Goal: Find specific page/section: Find specific page/section

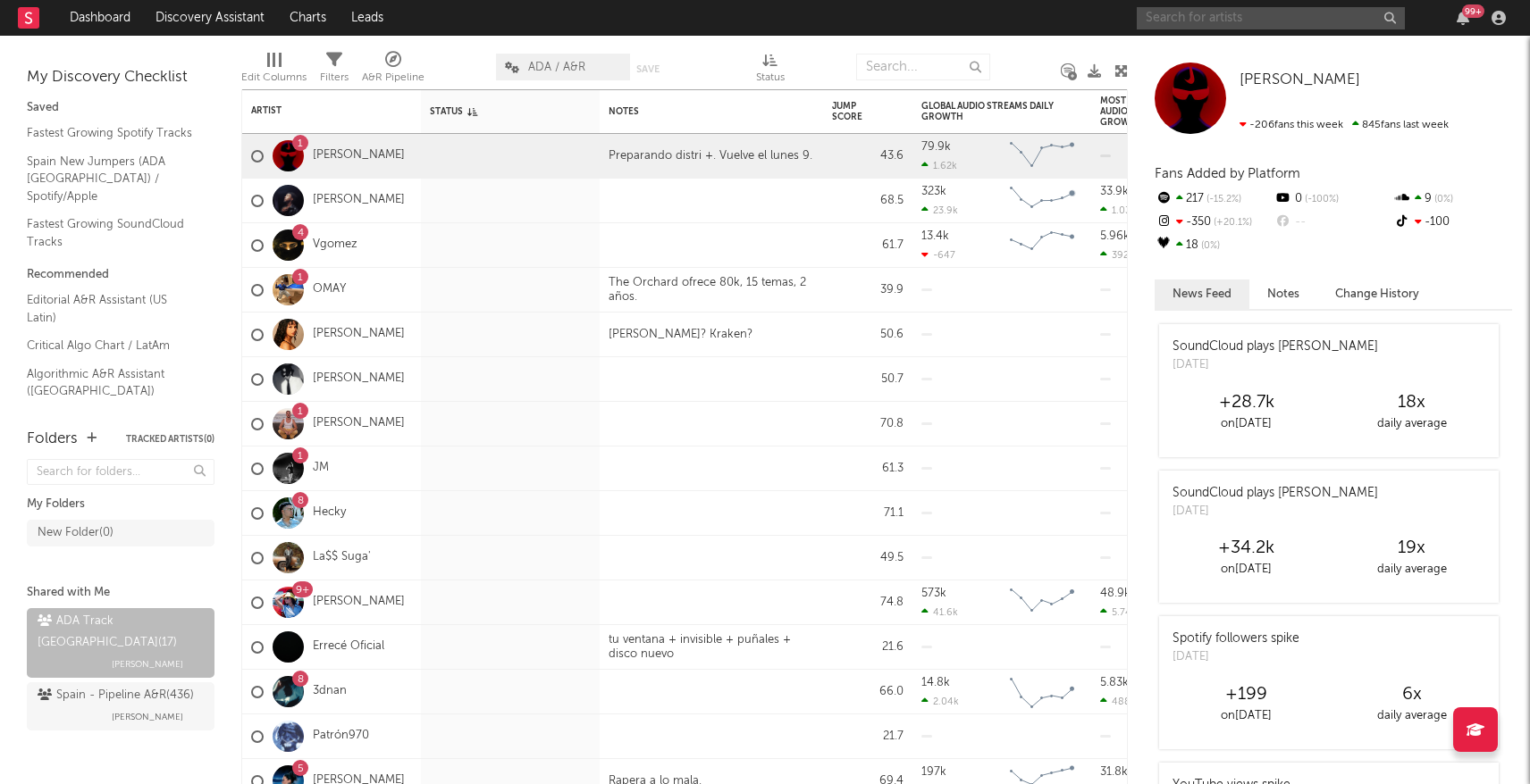
click at [1233, 19] on input "text" at bounding box center [1270, 19] width 268 height 22
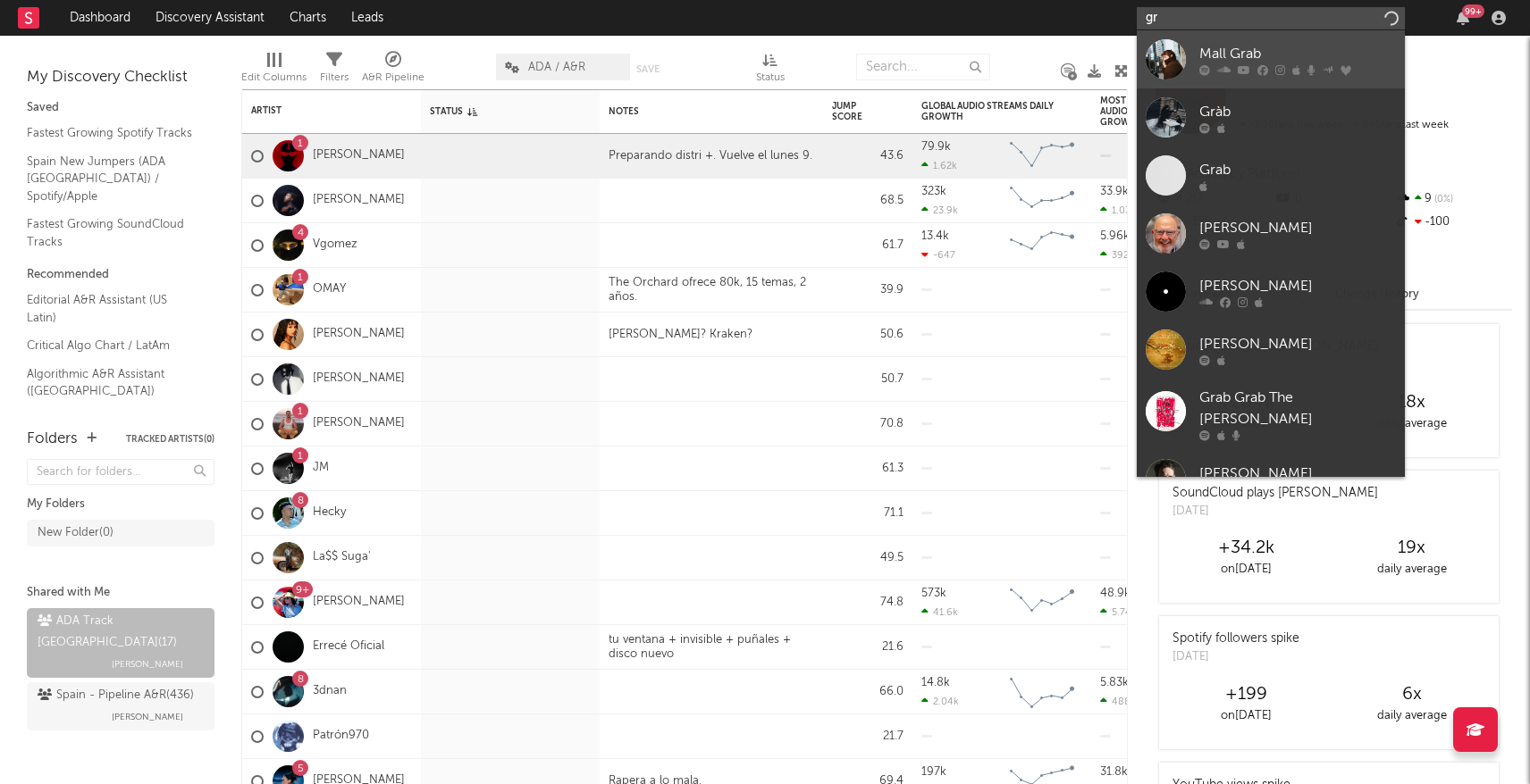
type input "g"
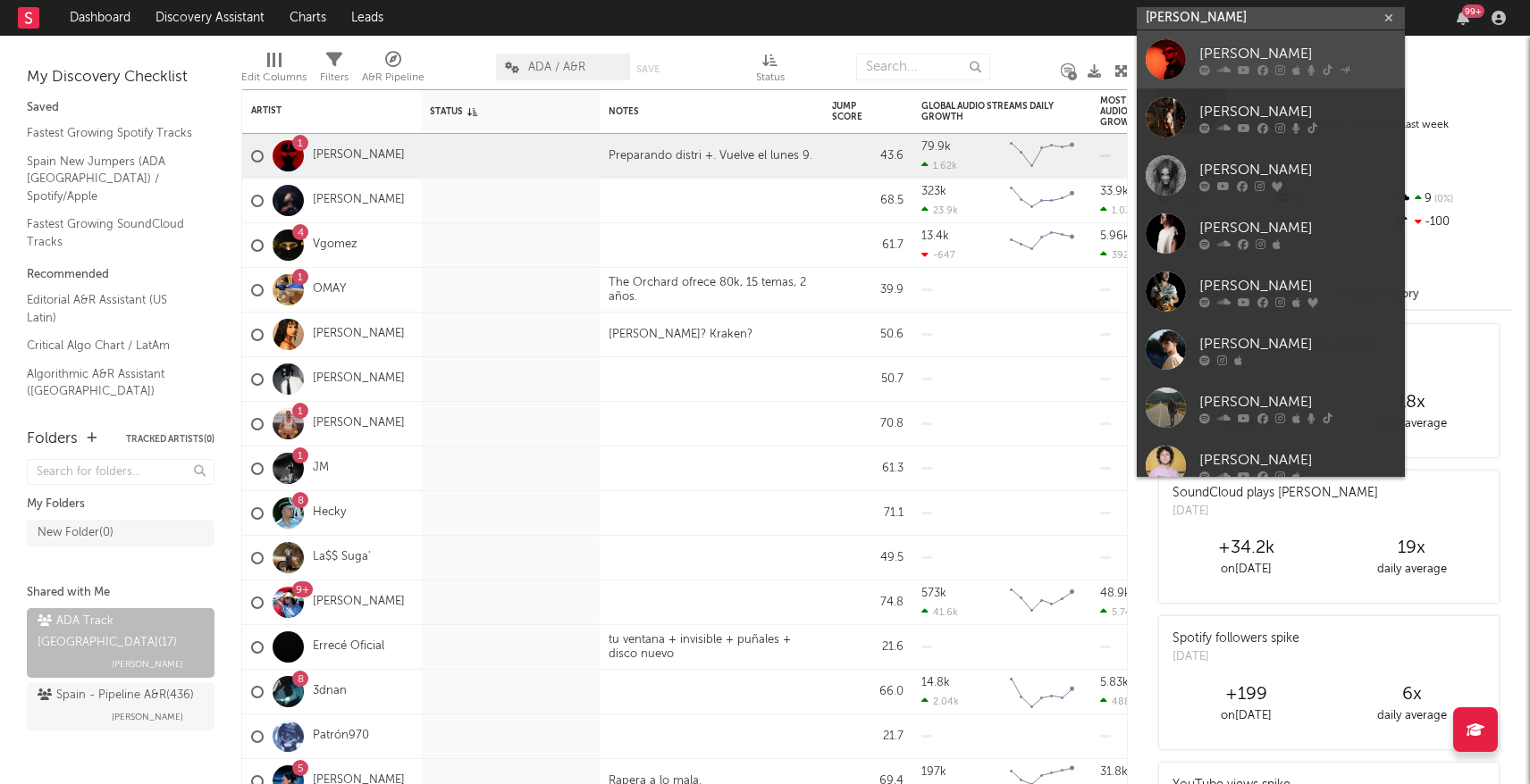
type input "[PERSON_NAME]"
click at [1223, 53] on div "[PERSON_NAME]" at bounding box center [1298, 53] width 197 height 21
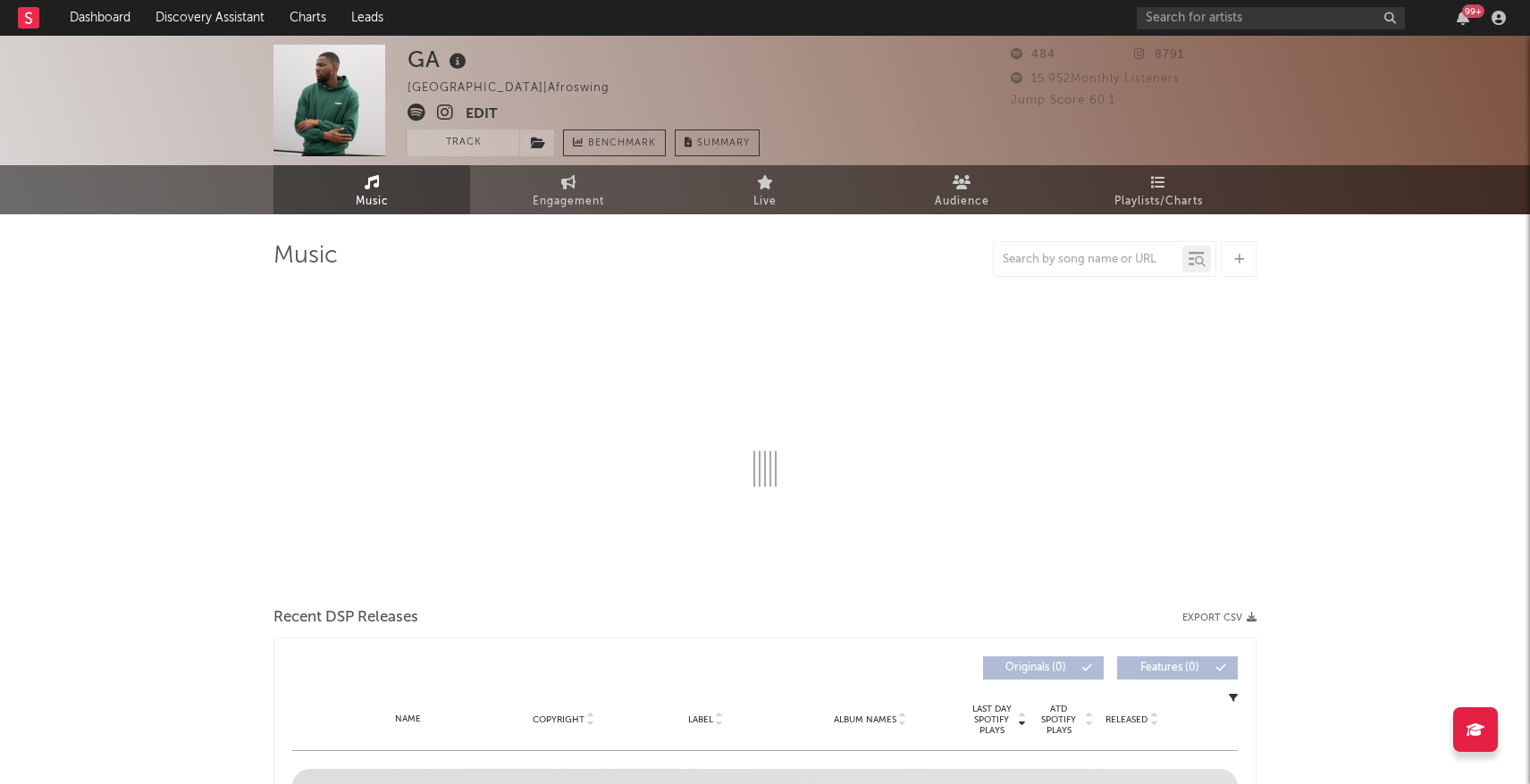
select select "1w"
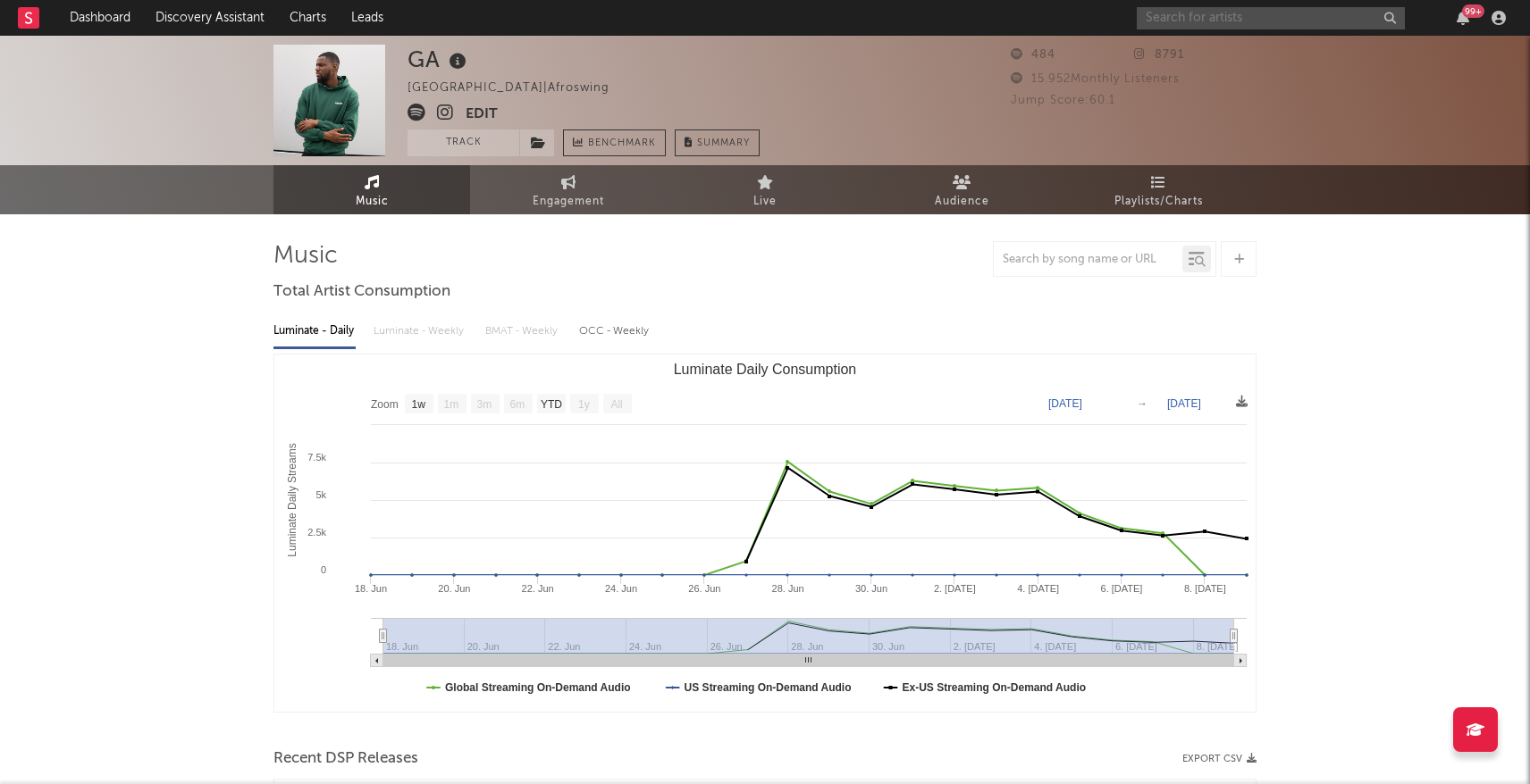
click at [1208, 23] on input "text" at bounding box center [1270, 19] width 268 height 22
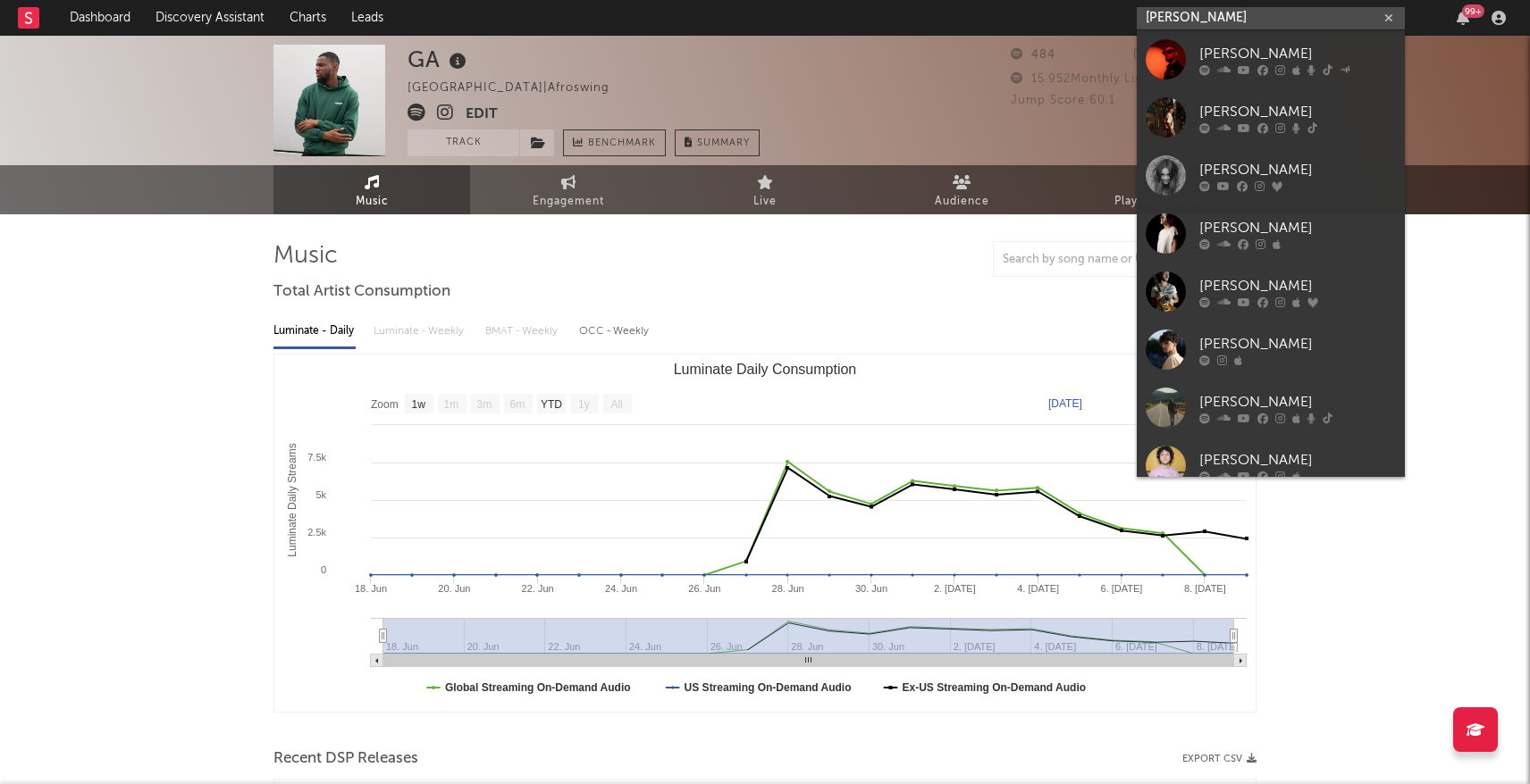
type input "[PERSON_NAME]"
click at [1242, 52] on div "[PERSON_NAME]" at bounding box center [1298, 53] width 197 height 21
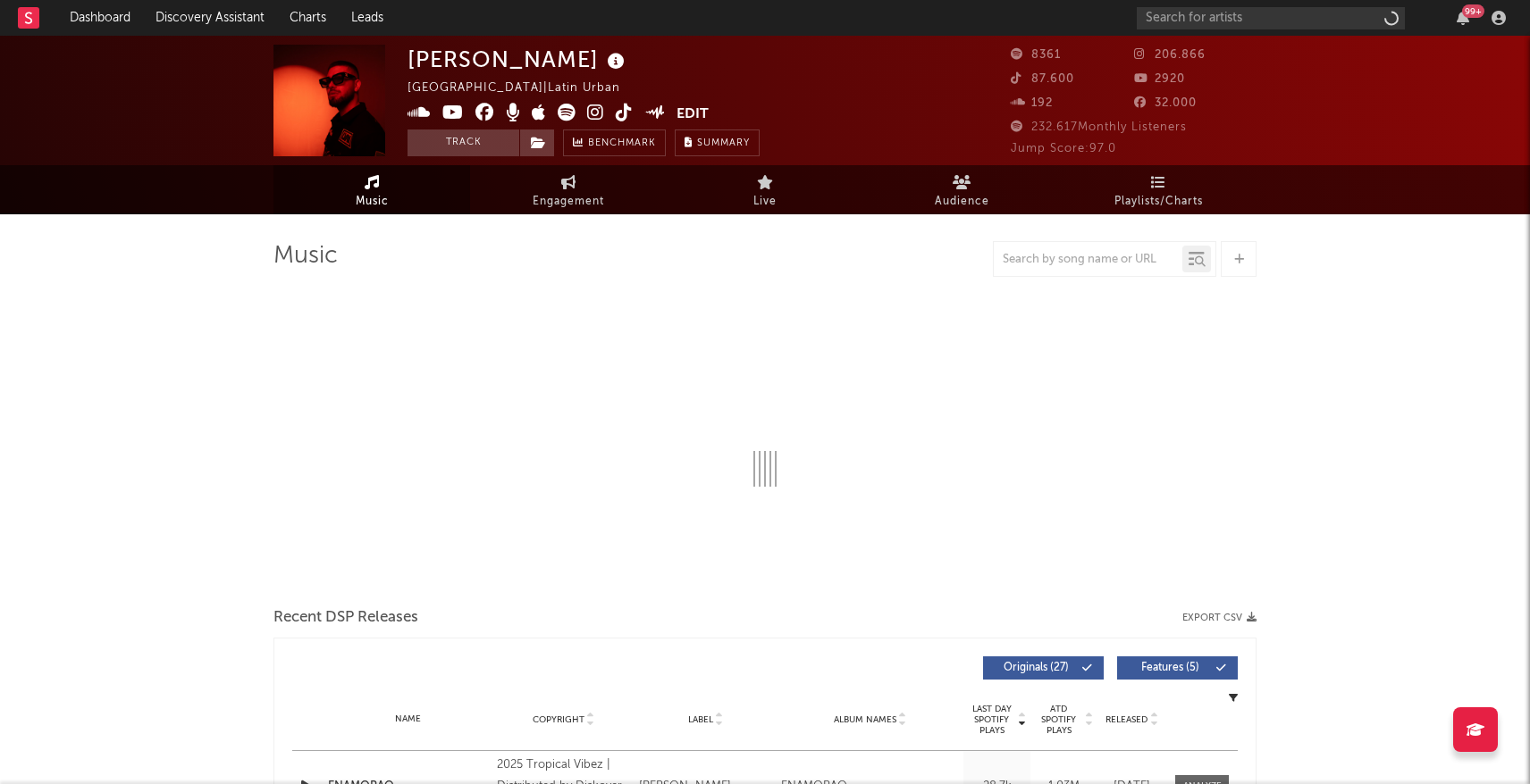
select select "6m"
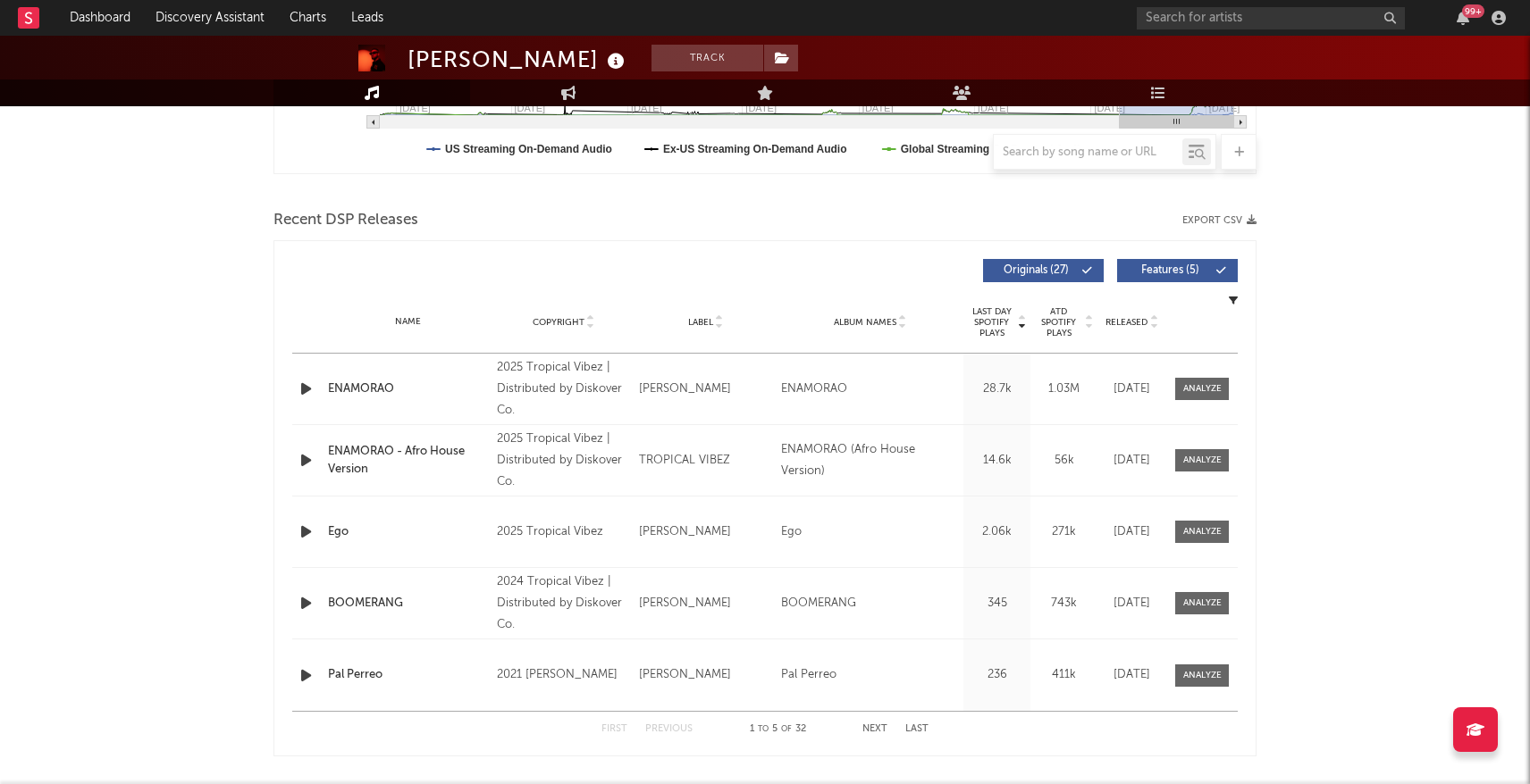
scroll to position [571, 0]
